Goal: Communication & Community: Answer question/provide support

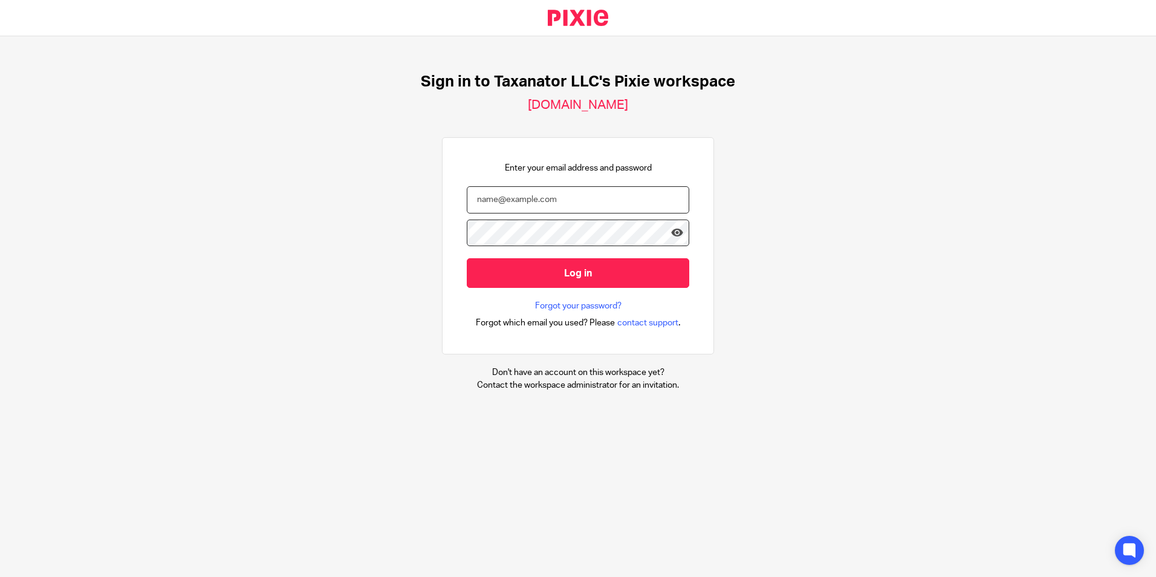
click at [520, 196] on input "email" at bounding box center [578, 199] width 222 height 27
paste input "bharmon@taxn8r.com"
type input "bharmon@taxn8r.com"
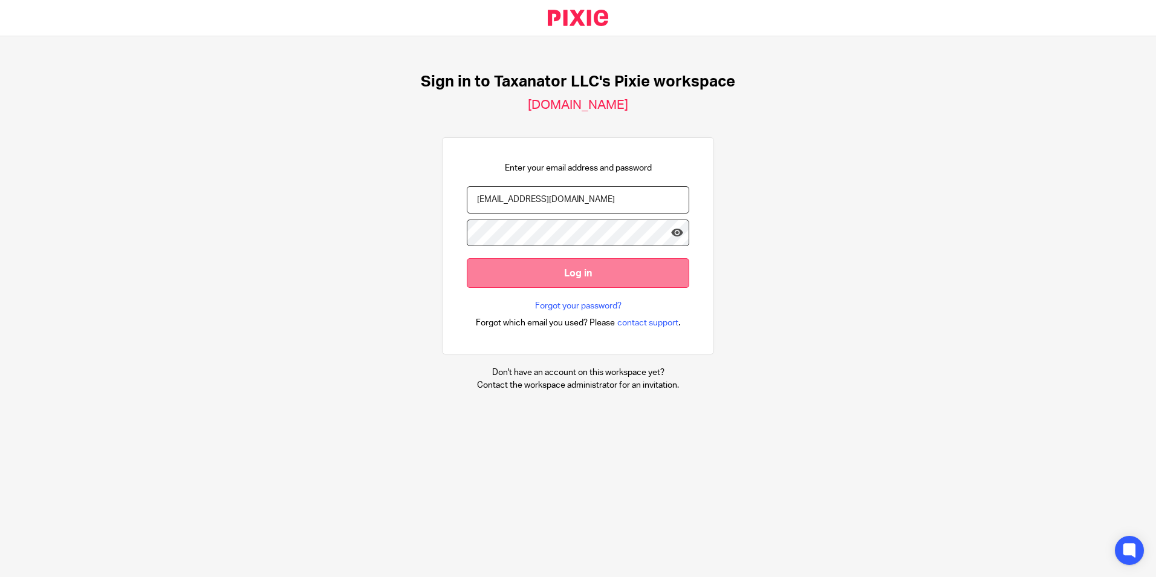
click at [584, 273] on input "Log in" at bounding box center [578, 273] width 222 height 30
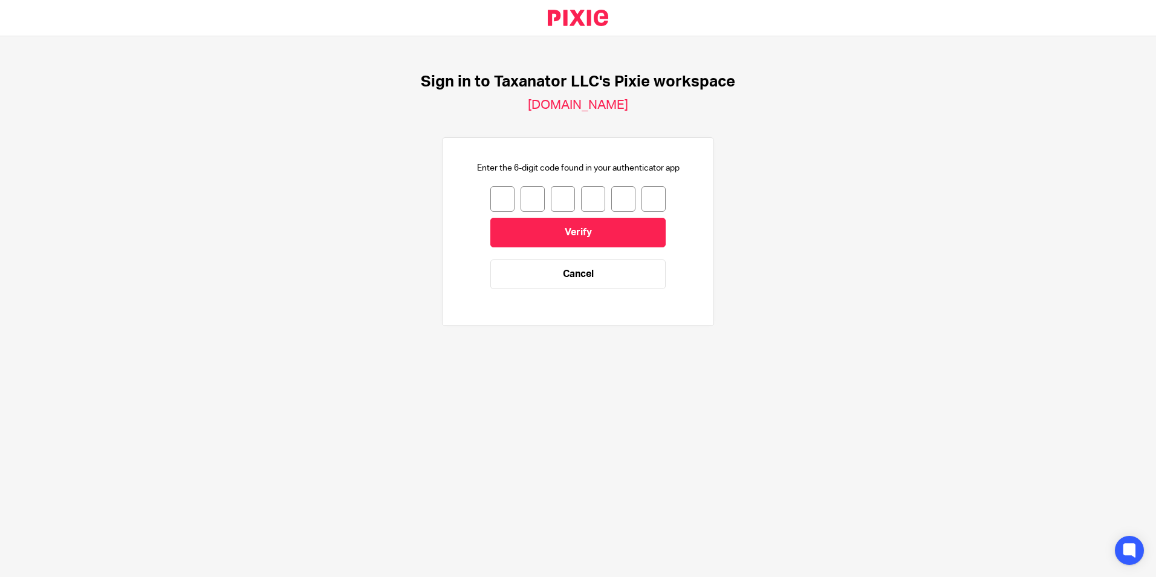
click at [494, 201] on input "number" at bounding box center [502, 198] width 24 height 25
type input "8"
type input "1"
type input "4"
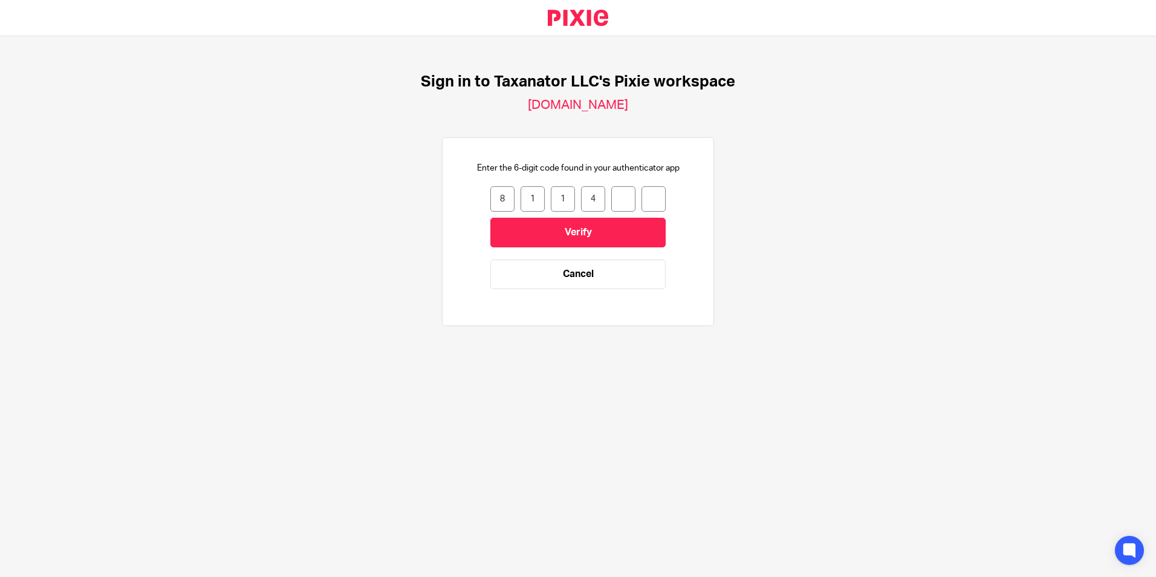
type input "6"
type input "8"
click at [560, 221] on input "Verify" at bounding box center [577, 233] width 175 height 30
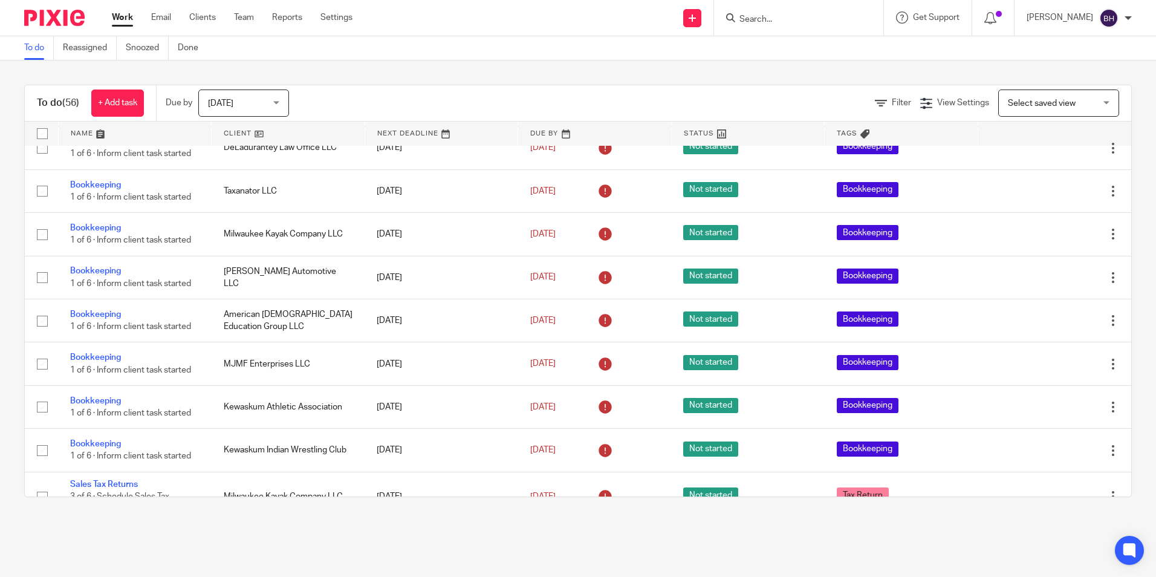
scroll to position [2080, 0]
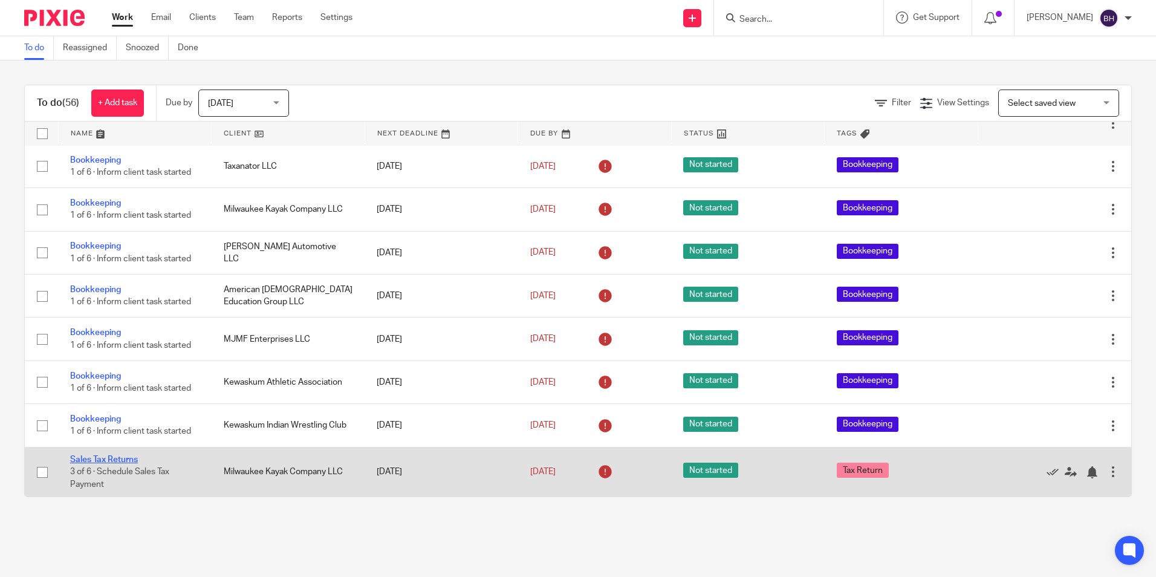
click at [115, 457] on link "Sales Tax Returns" at bounding box center [104, 459] width 68 height 8
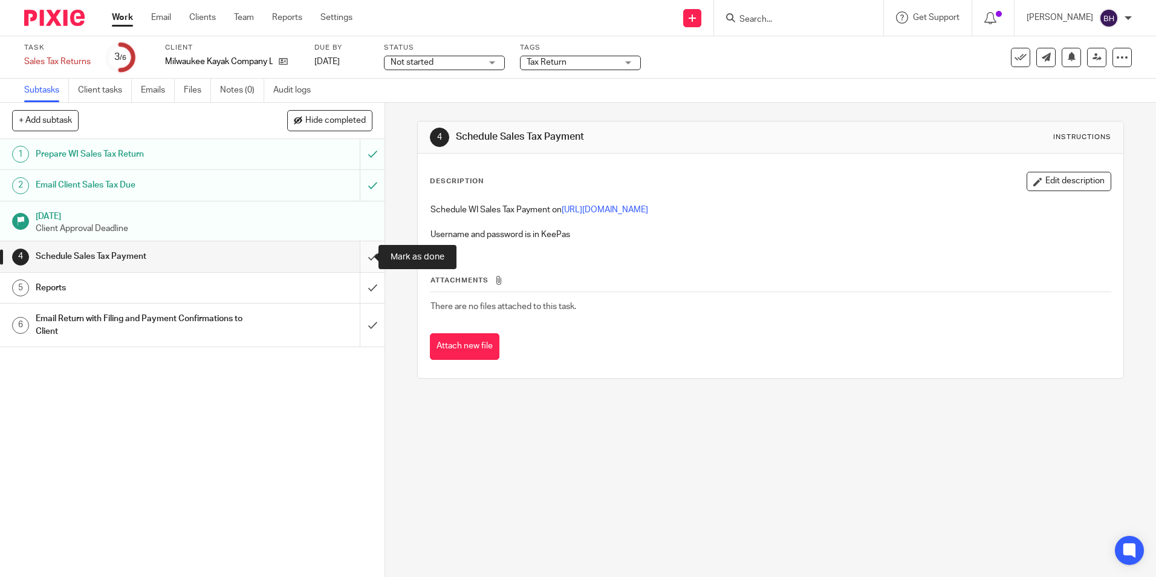
click at [361, 256] on input "submit" at bounding box center [192, 256] width 384 height 30
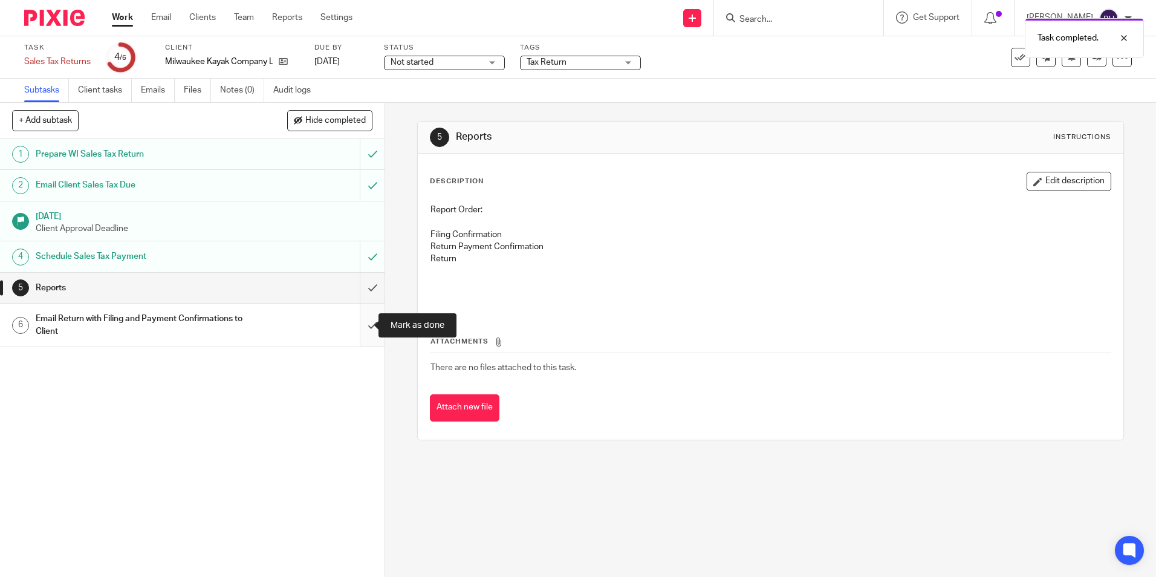
click at [358, 324] on input "submit" at bounding box center [192, 324] width 384 height 43
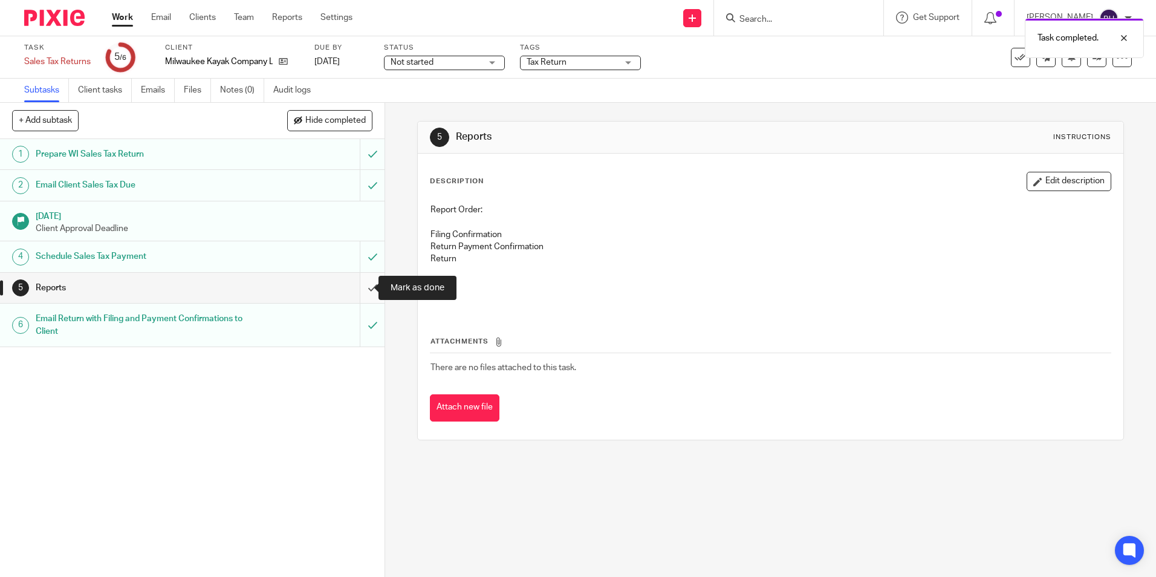
click at [359, 290] on input "submit" at bounding box center [192, 288] width 384 height 30
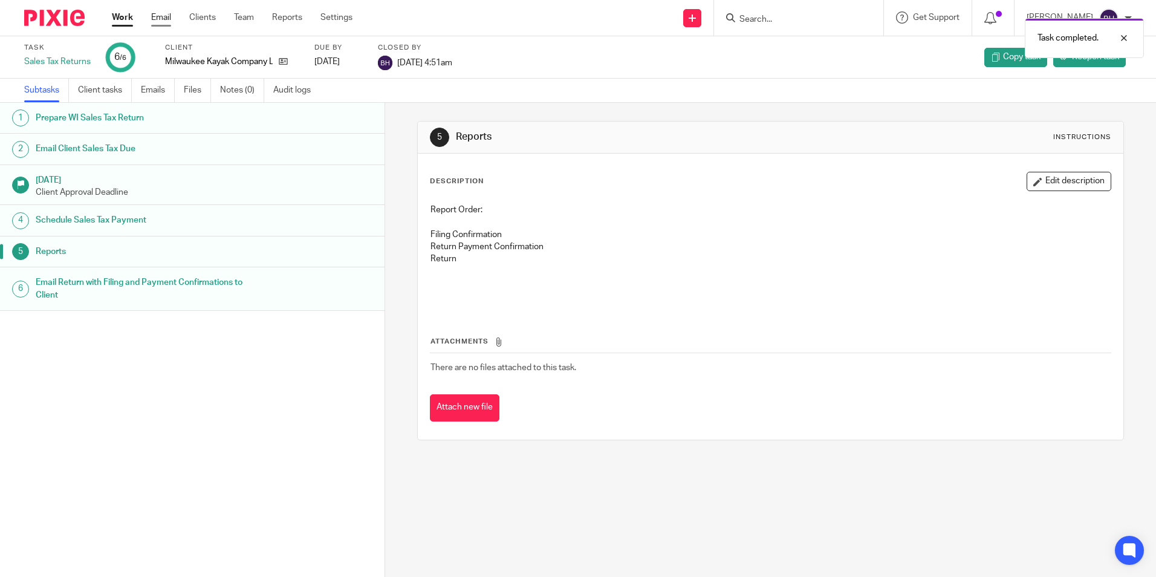
click at [163, 15] on link "Email" at bounding box center [161, 17] width 20 height 12
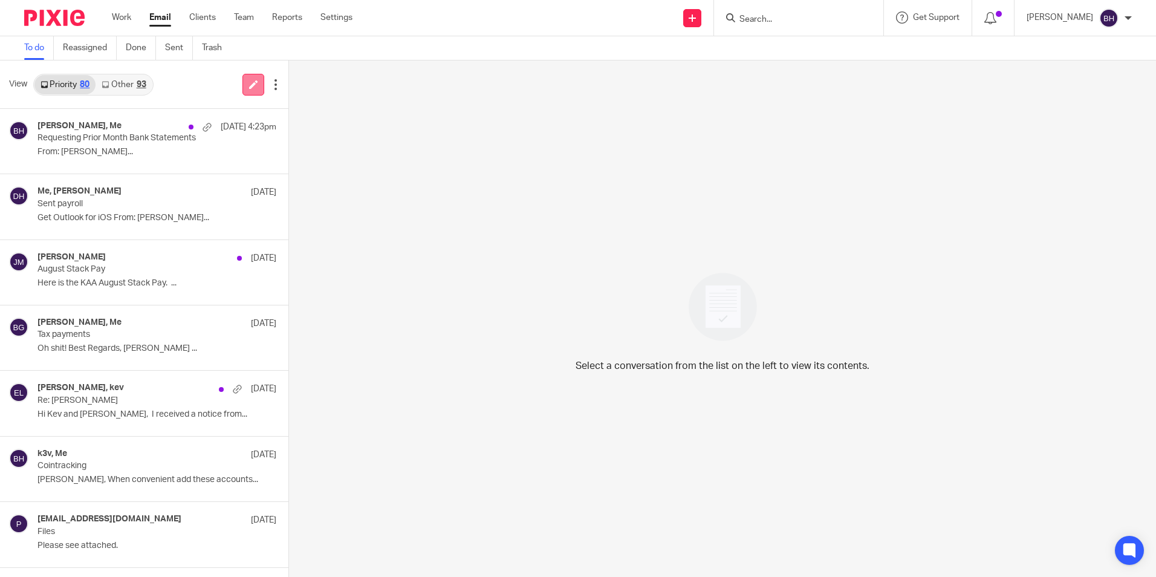
click at [249, 85] on icon at bounding box center [253, 84] width 9 height 9
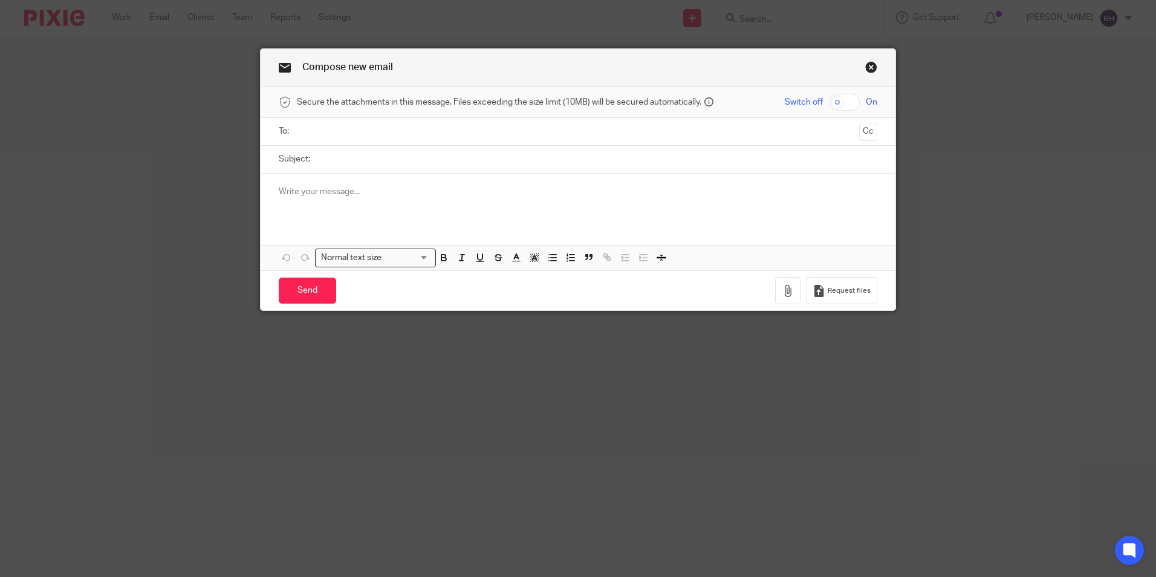
click at [316, 138] on ul at bounding box center [578, 131] width 561 height 20
click at [317, 132] on input "text" at bounding box center [577, 132] width 552 height 14
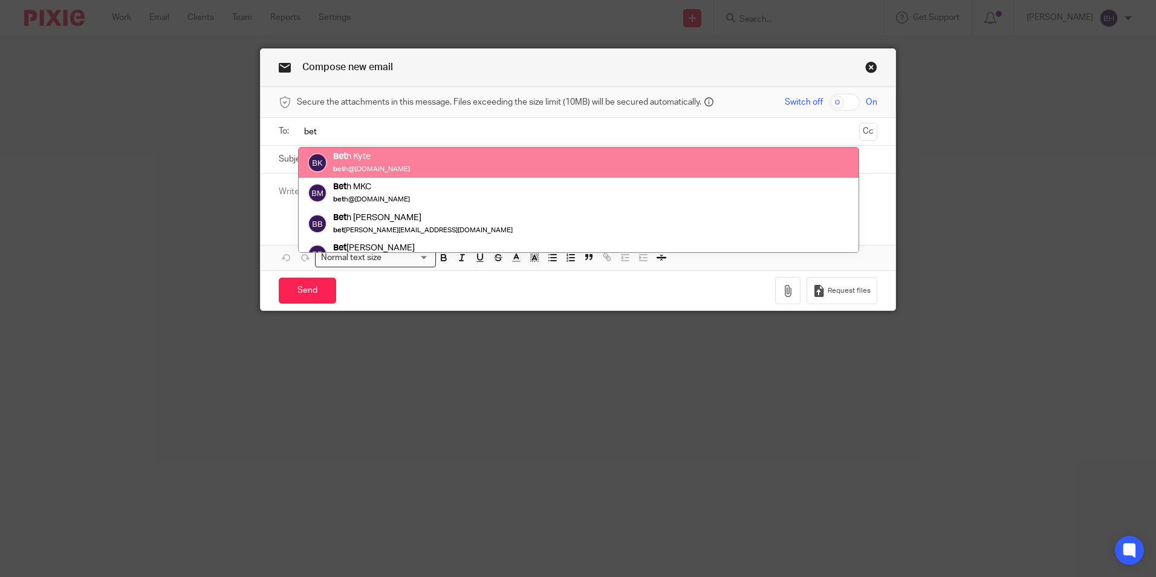
type input "bet"
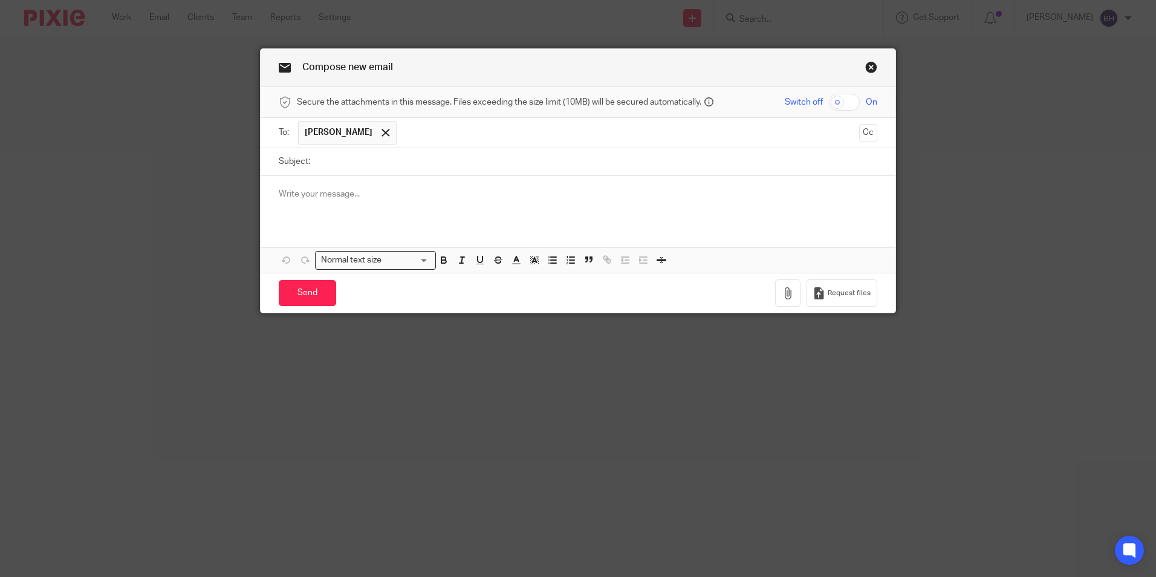
click at [349, 163] on input "Subject:" at bounding box center [596, 161] width 561 height 27
type input "2024 MKC WI Tax Payment Confirmation"
click at [379, 193] on p at bounding box center [578, 194] width 598 height 12
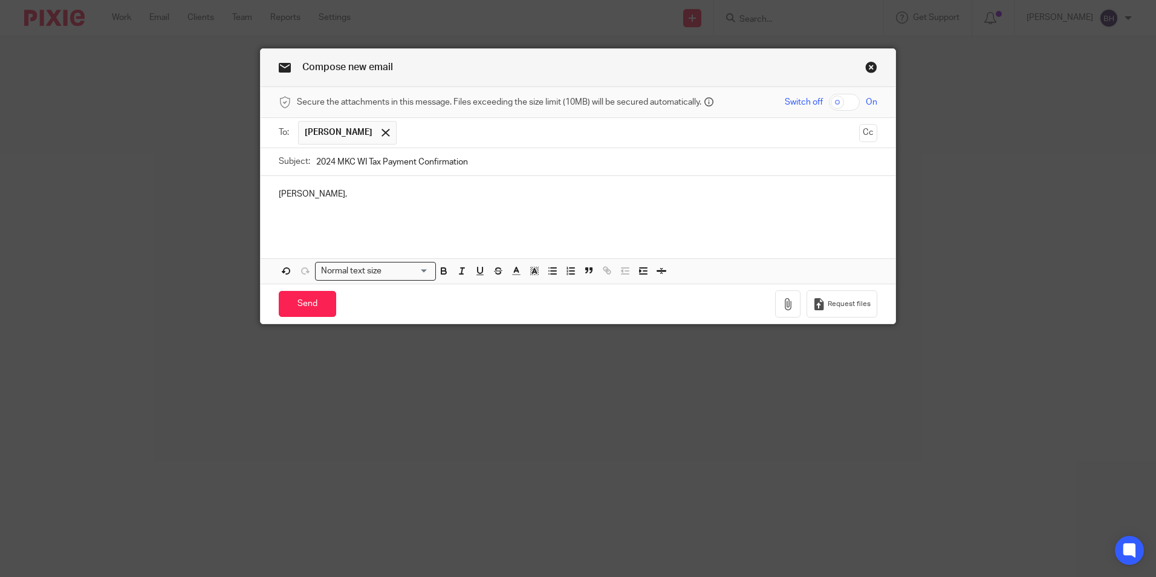
click at [300, 210] on p at bounding box center [578, 206] width 598 height 12
click at [272, 216] on div "[PERSON_NAME]," at bounding box center [577, 205] width 635 height 58
click at [489, 215] on p "Attached is the WI 2024 Tax Due with the filing of the" at bounding box center [578, 218] width 598 height 12
drag, startPoint x: 335, startPoint y: 218, endPoint x: 397, endPoint y: 218, distance: 62.3
click at [397, 218] on p "Attached is the WI 2024 Tax Due with the filing of the of the 2024 tax return." at bounding box center [578, 218] width 598 height 12
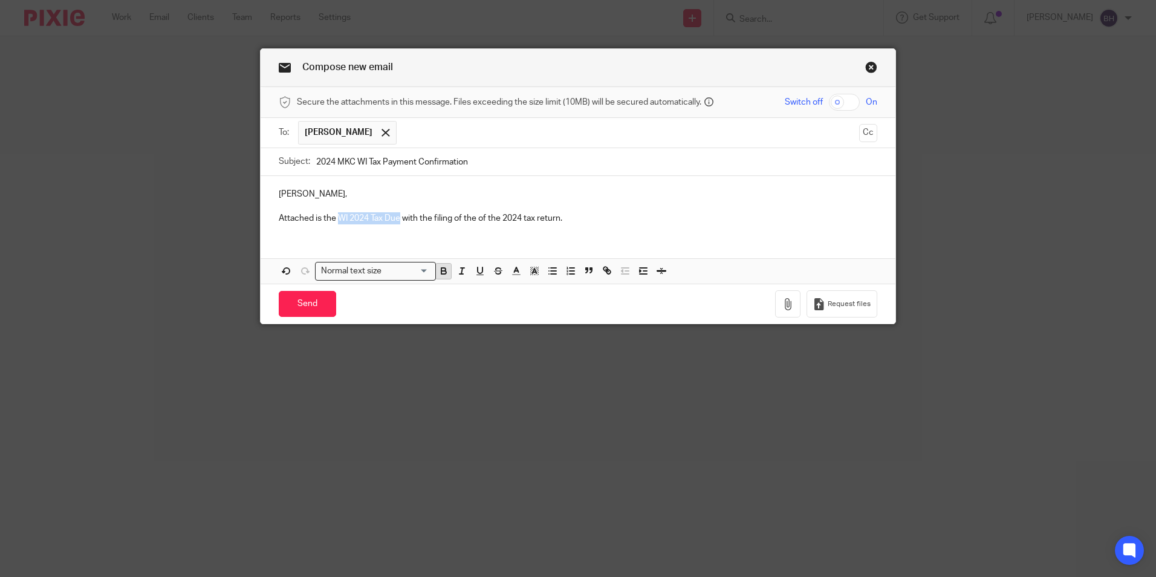
click at [439, 270] on icon "button" at bounding box center [443, 270] width 11 height 11
click at [529, 268] on icon "button" at bounding box center [534, 270] width 11 height 11
click at [539, 283] on li "color:#FCDC00" at bounding box center [543, 286] width 9 height 9
click at [568, 218] on p "Attached is the WI 2024 Tax Due with the filing of the of the 2024 tax return." at bounding box center [578, 218] width 598 height 12
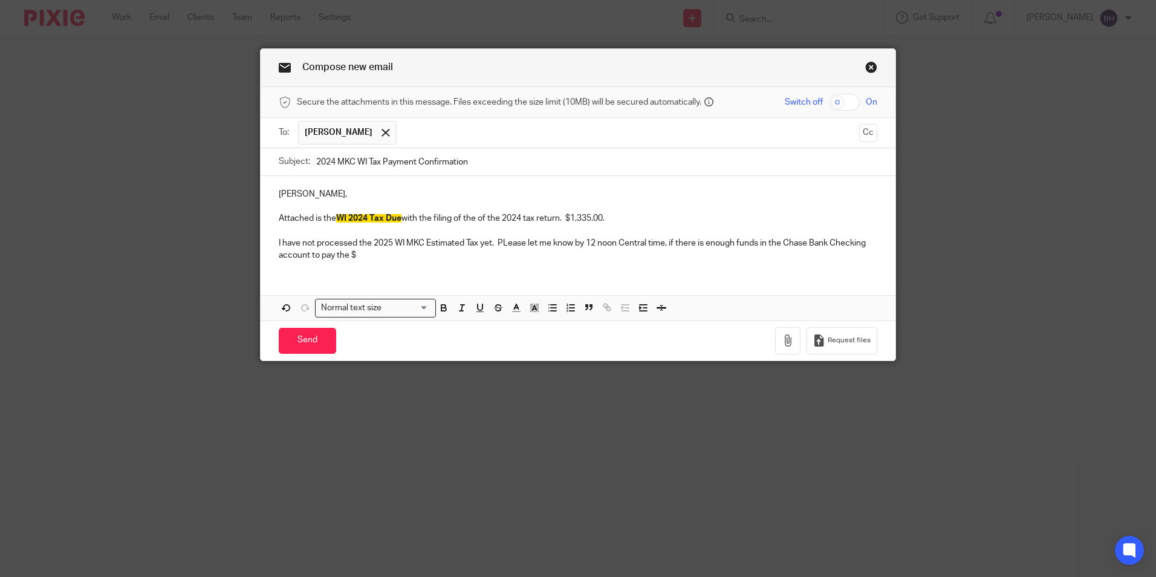
click at [380, 254] on p "I have not processed the 2025 WI MKC Estimated Tax yet. PLease let me know by 1…" at bounding box center [578, 249] width 598 height 25
click at [412, 257] on p "I have not processed the 2025 WI MKC Estimated Tax yet. Please let me know by 1…" at bounding box center [578, 249] width 598 height 25
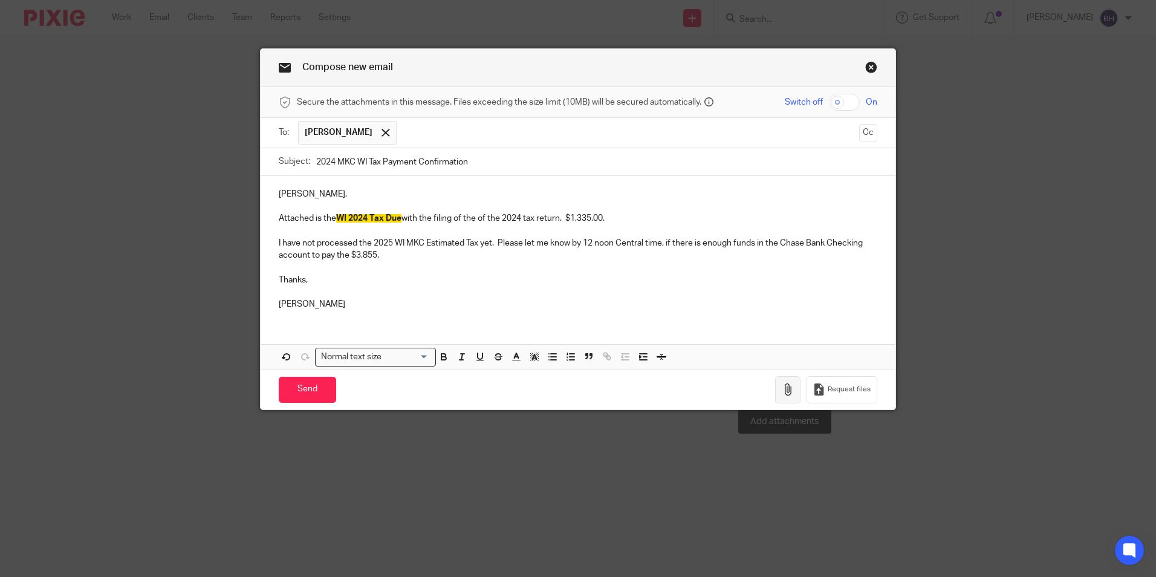
click at [779, 380] on button "button" at bounding box center [787, 389] width 25 height 27
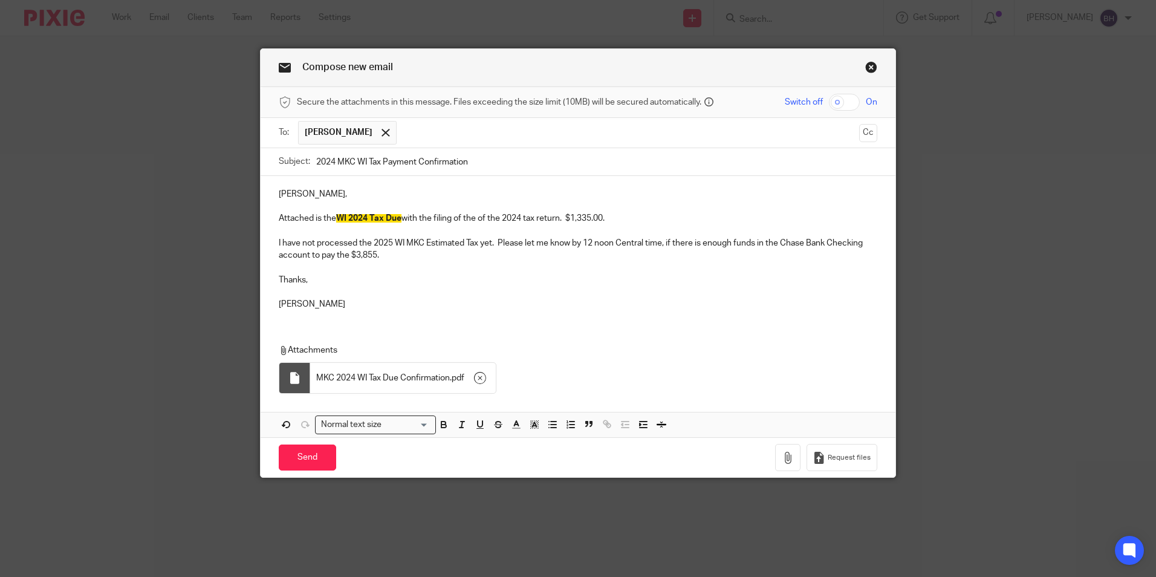
click at [413, 256] on p "I have not processed the 2025 WI MKC Estimated Tax yet. Please let me know by 1…" at bounding box center [578, 249] width 598 height 25
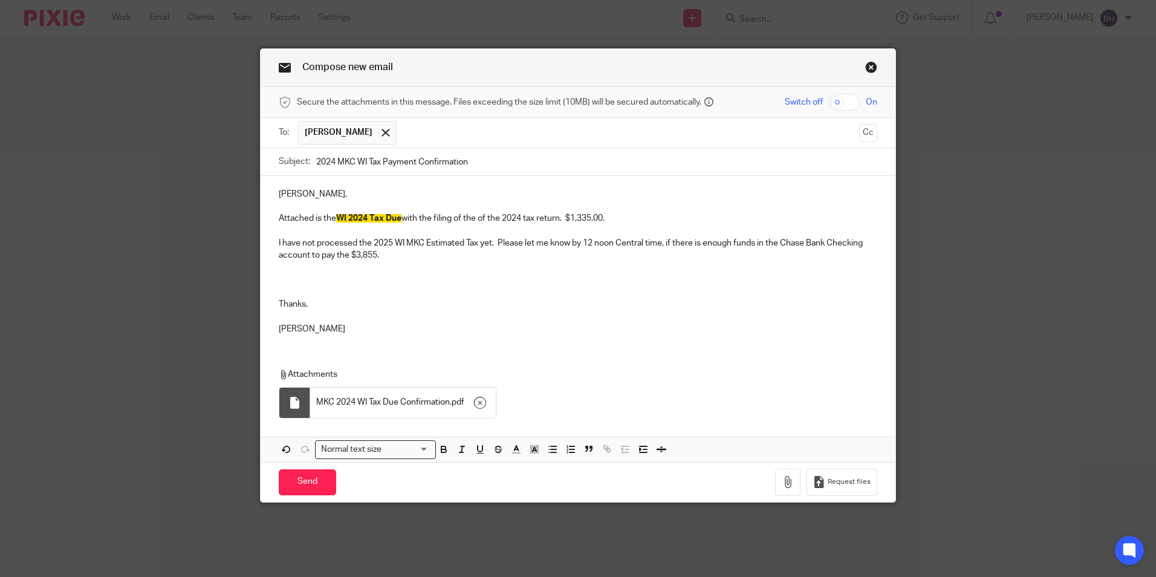
click at [279, 283] on p at bounding box center [578, 280] width 598 height 12
click at [736, 280] on p "Please sign the 2024 MKC Form 8879. The Form 8879 needs to be sign in order for…" at bounding box center [578, 280] width 598 height 12
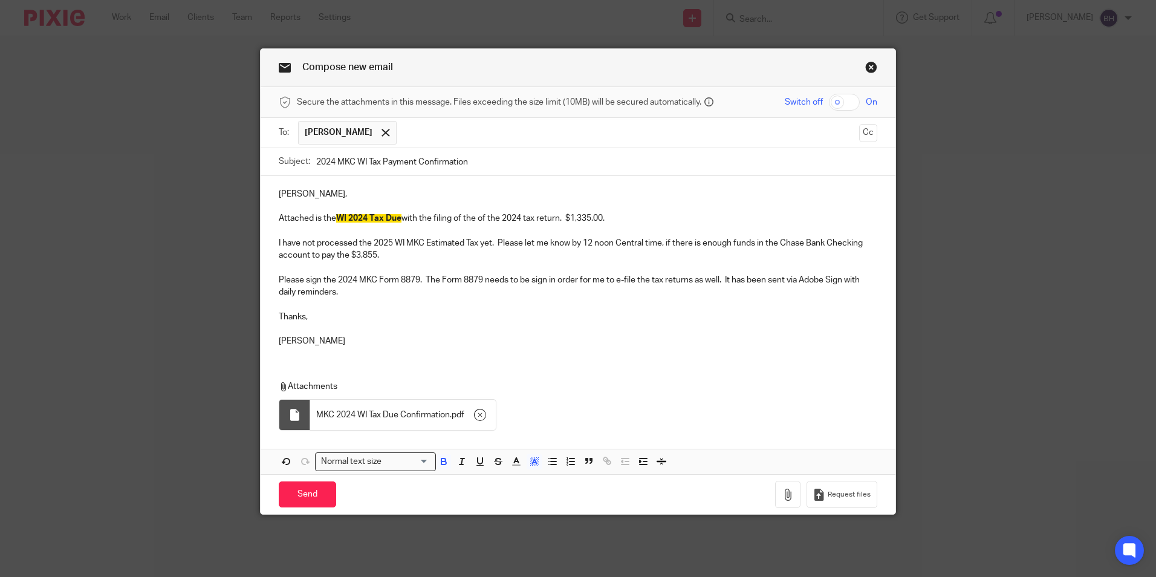
click at [398, 219] on span "WI 2024 Tax Due" at bounding box center [368, 218] width 65 height 8
click at [343, 291] on p "Please sign the 2024 MKC Form 8879. The Form 8879 needs to be sign in order for…" at bounding box center [578, 286] width 598 height 25
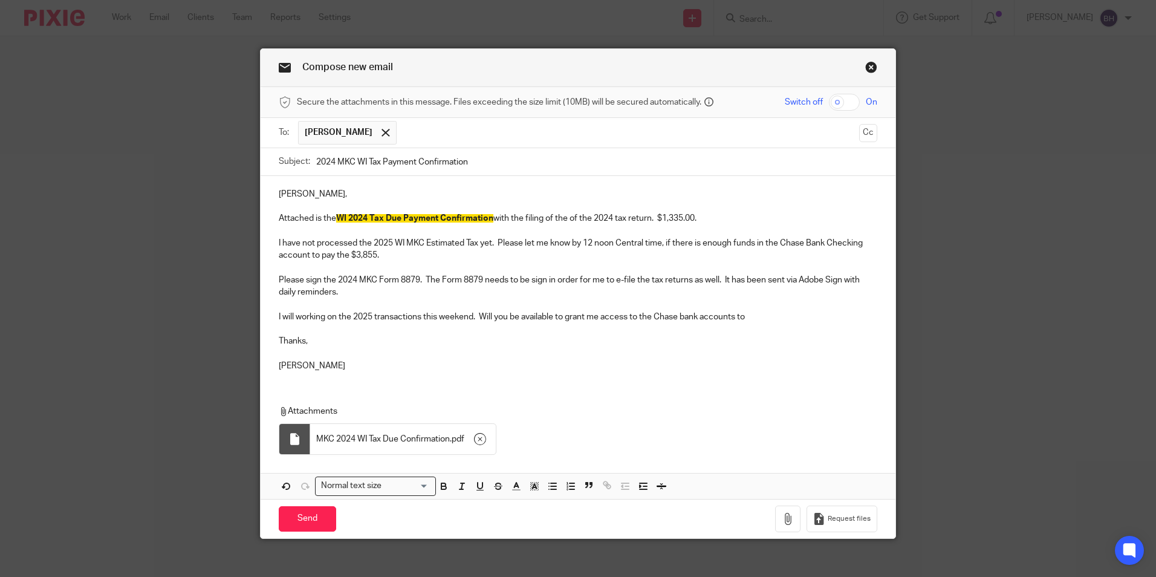
click at [757, 315] on p "I will working on the 2025 transactions this weekend. Will you be available to …" at bounding box center [578, 317] width 598 height 12
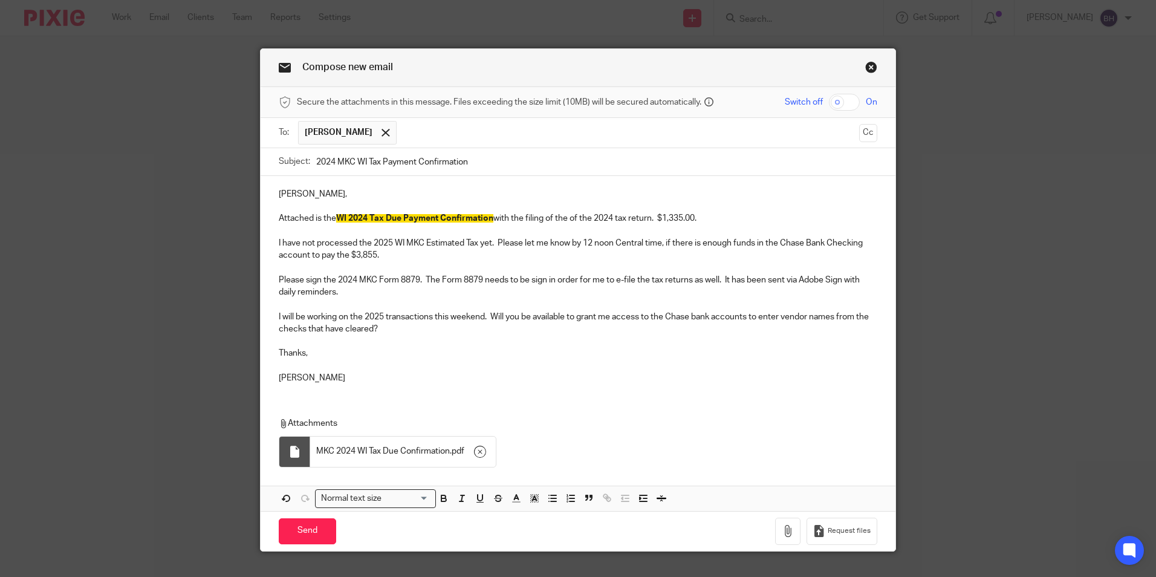
click at [360, 319] on p "I will be working on the 2025 transactions this weekend. Will you be available …" at bounding box center [578, 323] width 598 height 25
click at [311, 530] on input "Send" at bounding box center [307, 531] width 57 height 26
